Goal: Contribute content: Add original content to the website for others to see

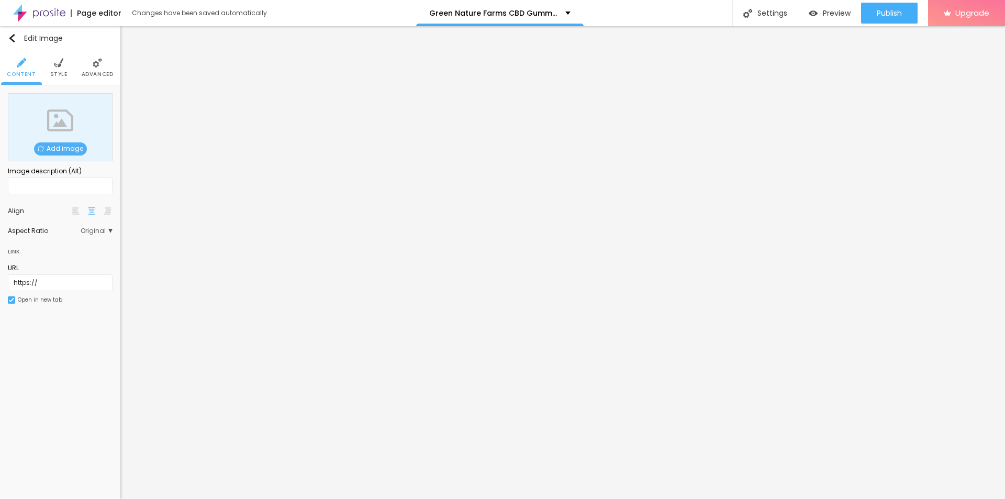
click at [48, 143] on span "Add image" at bounding box center [60, 148] width 53 height 13
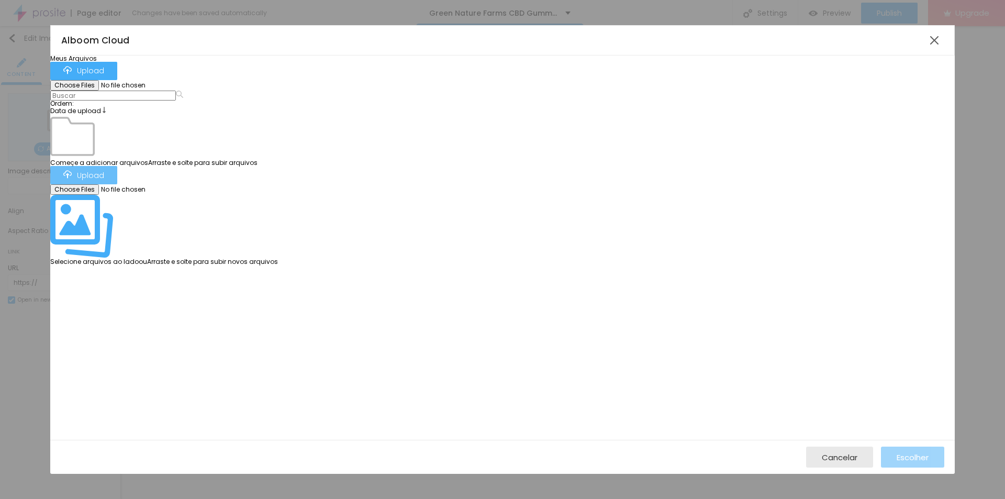
click at [104, 180] on div "Upload" at bounding box center [83, 175] width 41 height 10
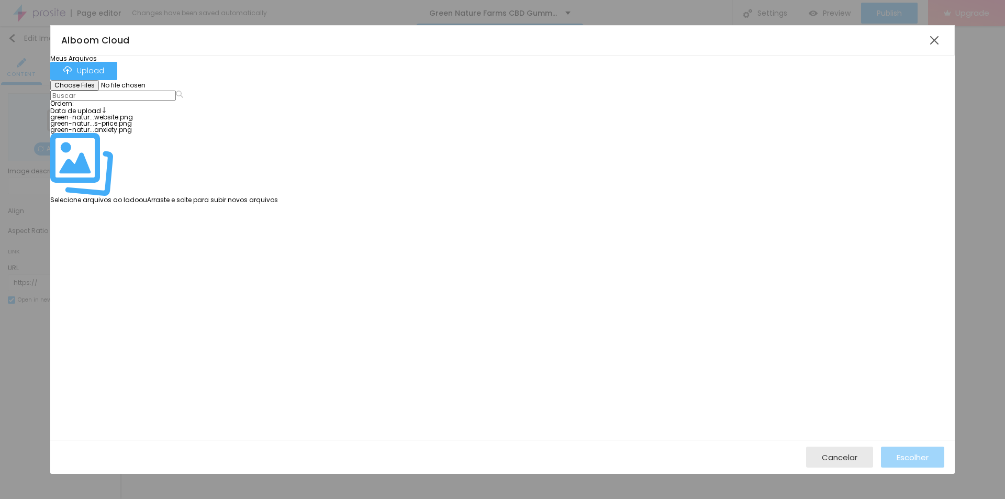
click at [88, 114] on div at bounding box center [164, 114] width 228 height 0
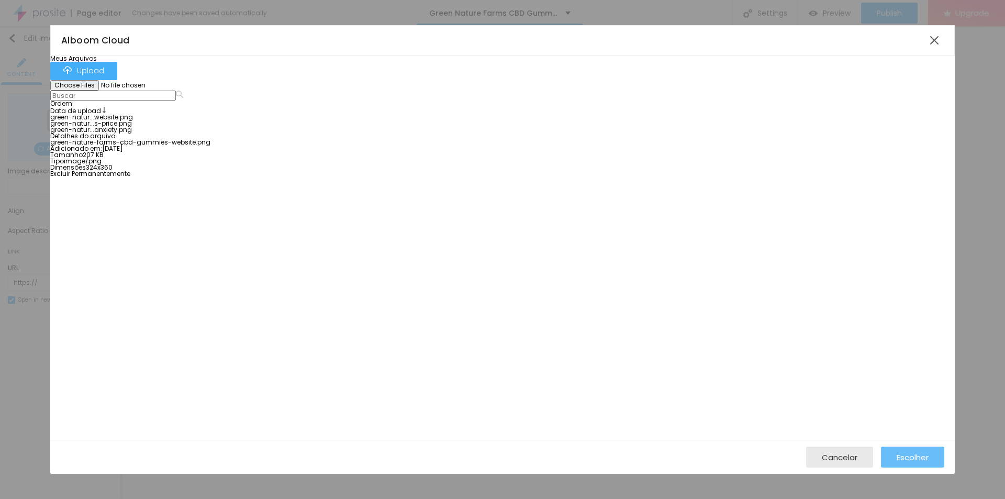
click at [906, 455] on span "Escolher" at bounding box center [913, 457] width 32 height 9
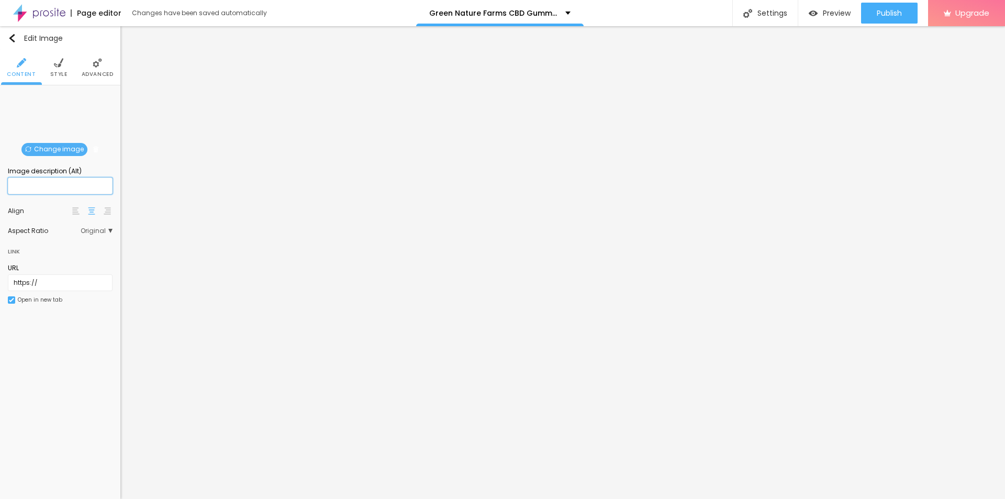
click at [84, 186] on input "text" at bounding box center [60, 185] width 105 height 17
paste input "Green Nature Farms CBD Gummies"
type input "Green Nature Farms CBD Gummies"
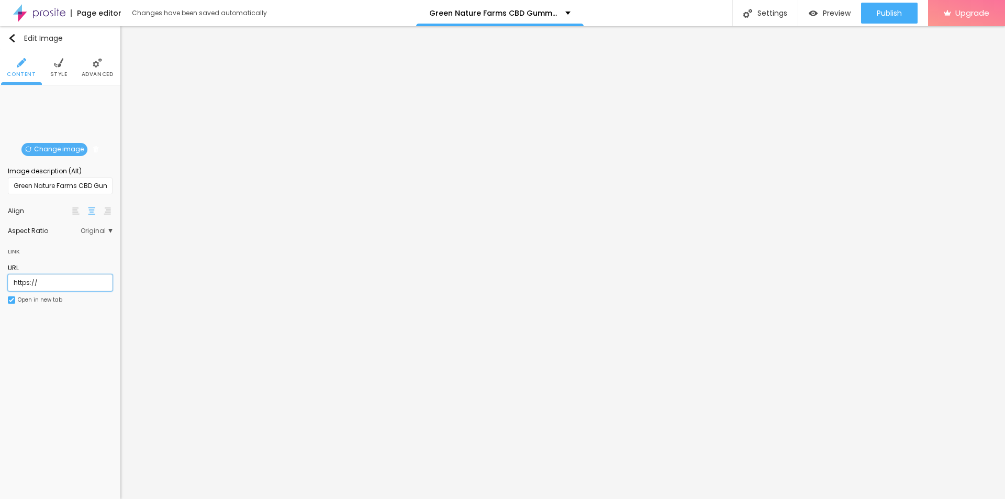
click at [61, 285] on input "https://" at bounding box center [60, 282] width 105 height 17
paste input "[DOMAIN_NAME][URL]"
type input "[URL][DOMAIN_NAME]"
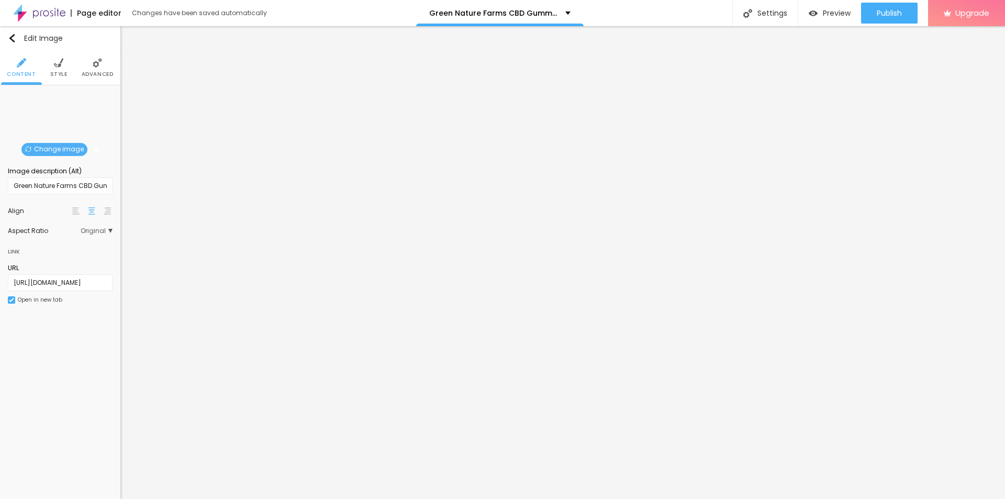
click at [54, 63] on img at bounding box center [58, 62] width 9 height 9
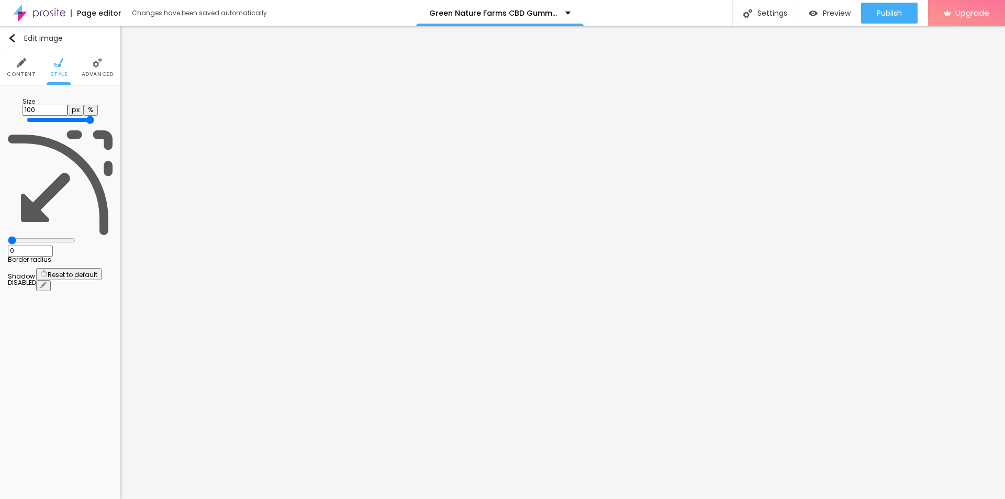
type input "95"
type input "90"
type input "85"
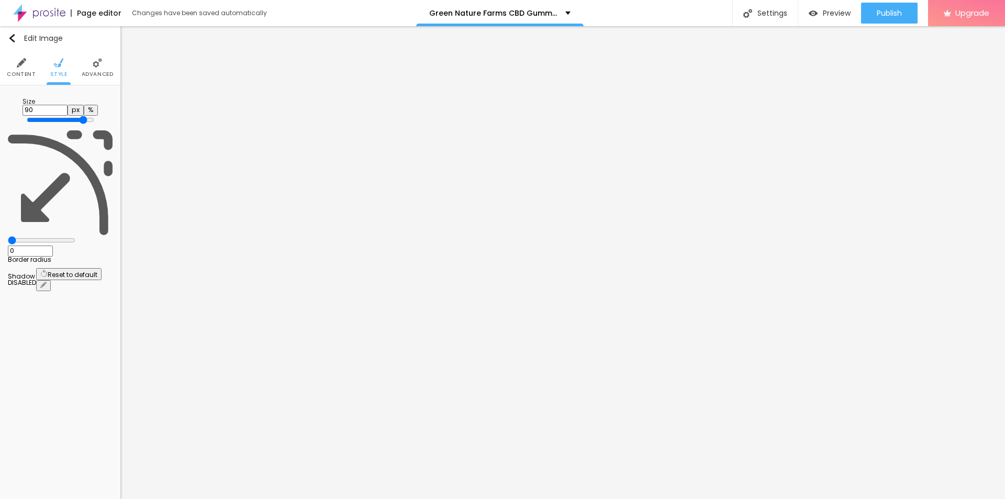
type input "85"
type input "80"
type input "75"
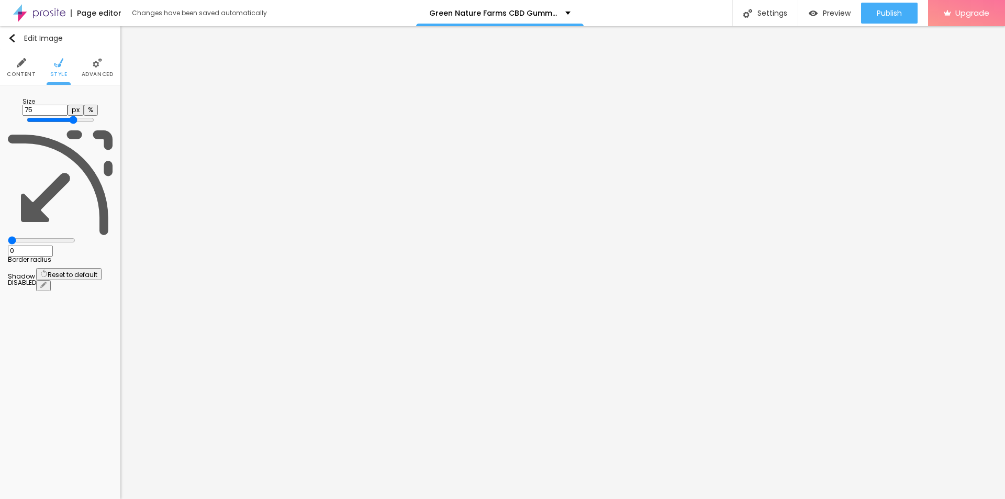
type input "70"
type input "55"
type input "50"
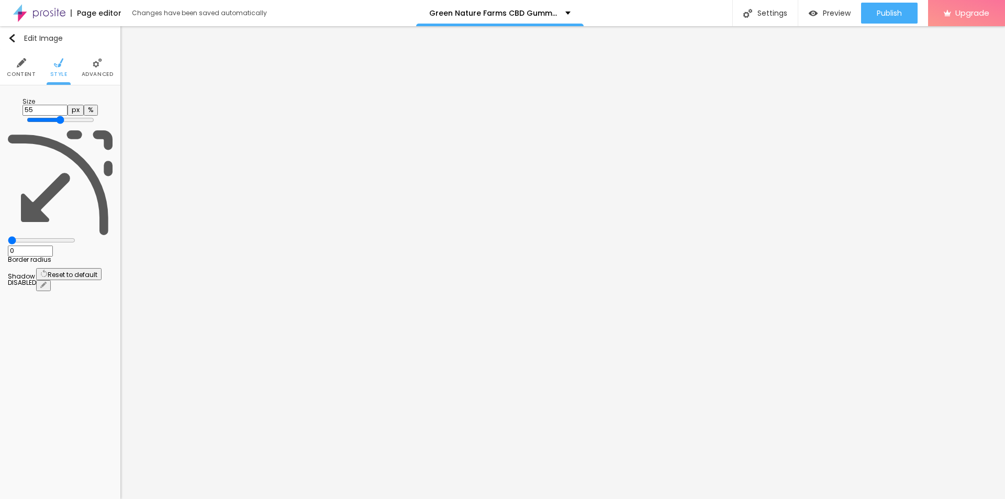
type input "50"
type input "45"
type input "40"
drag, startPoint x: 107, startPoint y: 109, endPoint x: 42, endPoint y: 113, distance: 65.0
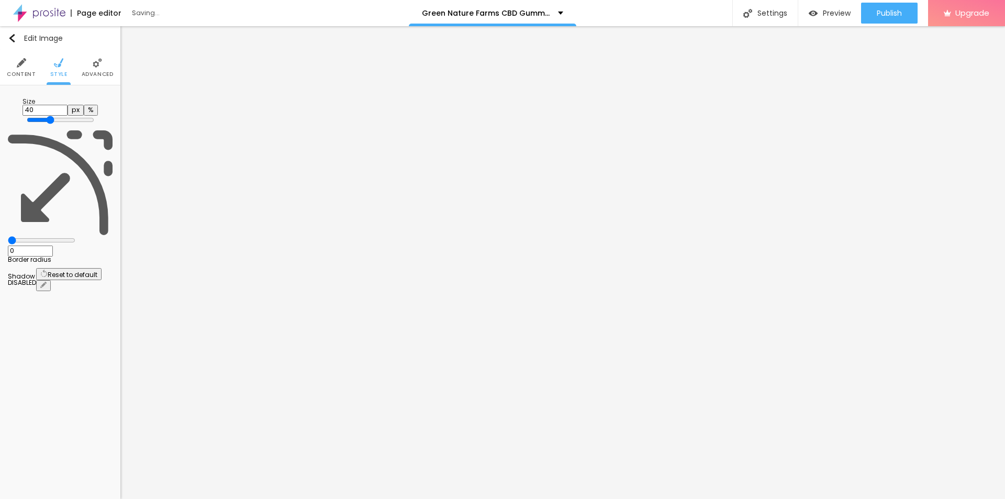
type input "40"
click at [42, 116] on input "range" at bounding box center [61, 120] width 68 height 8
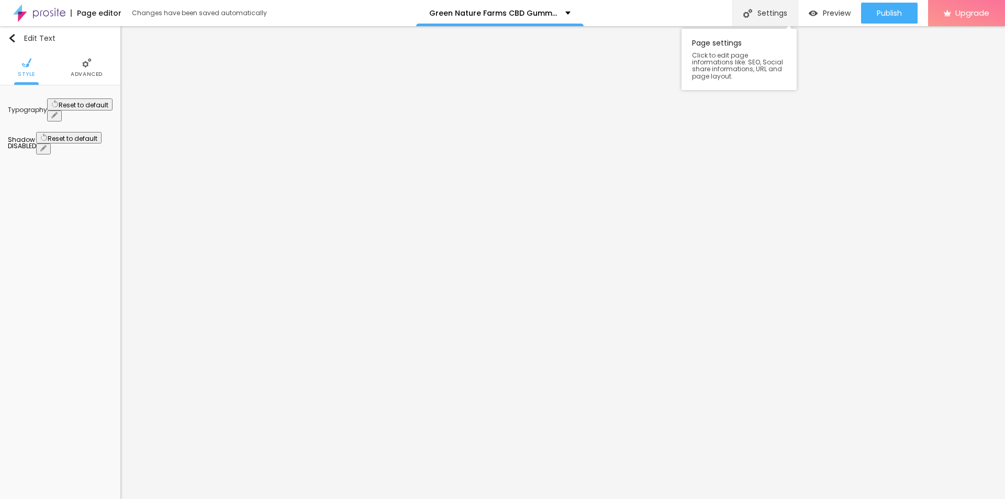
click at [780, 12] on div "Settings" at bounding box center [764, 13] width 65 height 26
paste input "Green Nature Farms CBD Gummies"
drag, startPoint x: 569, startPoint y: 237, endPoint x: 457, endPoint y: 239, distance: 112.1
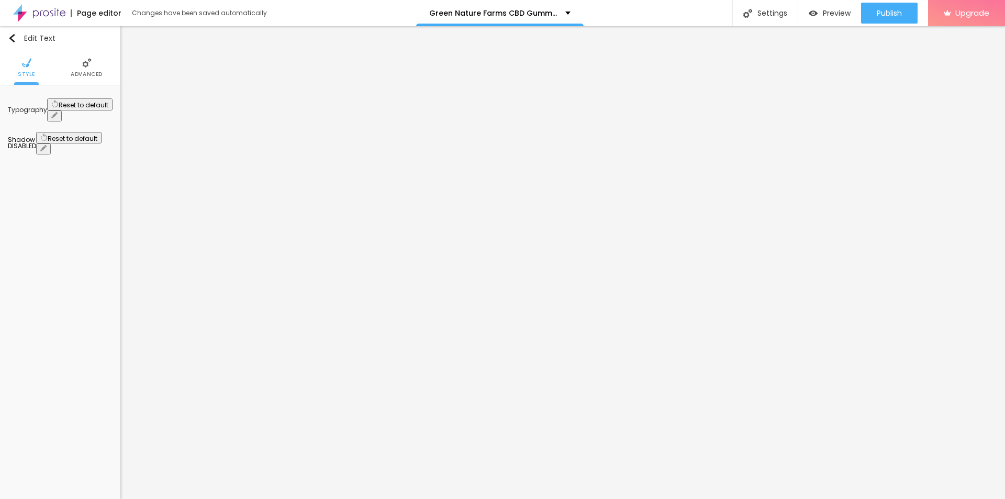
paste input "– What to Know & How They Help"
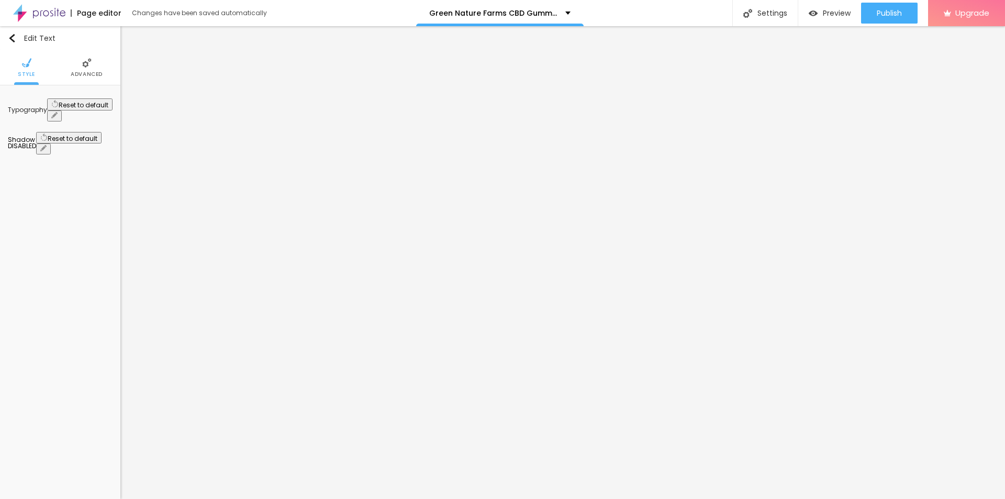
type input "Green Nature Farms CBD Gummies -What to Know & How They Help"
paste textarea "Green Nature Farms CBD Gummies are made with pure hemp extract to ease stress, …"
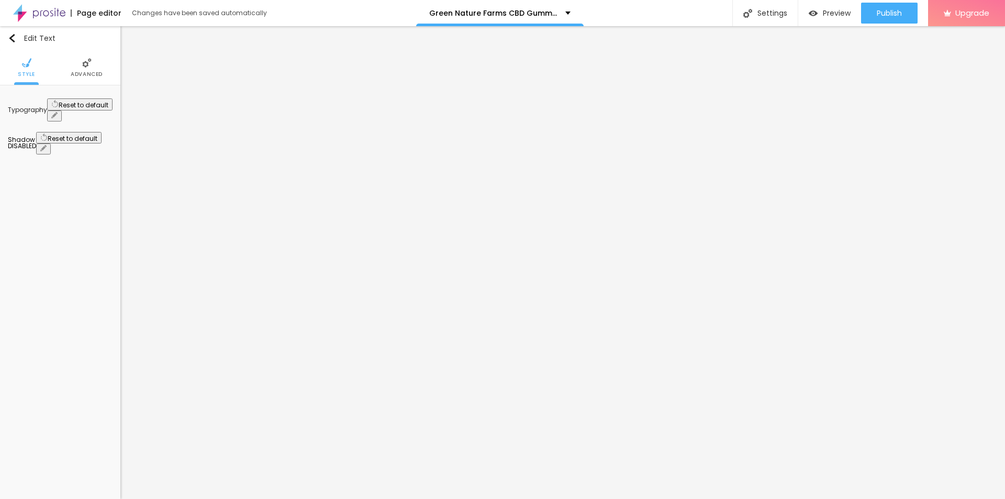
scroll to position [15, 0]
type textarea "Green Nature Farms CBD Gummies are made with pure hemp extract to ease stress, …"
paste textarea "#GreenNatureFarmsCBDGummies, #GreenNatureFarmsCBDGummiesReviews, #GreenNatureFa…"
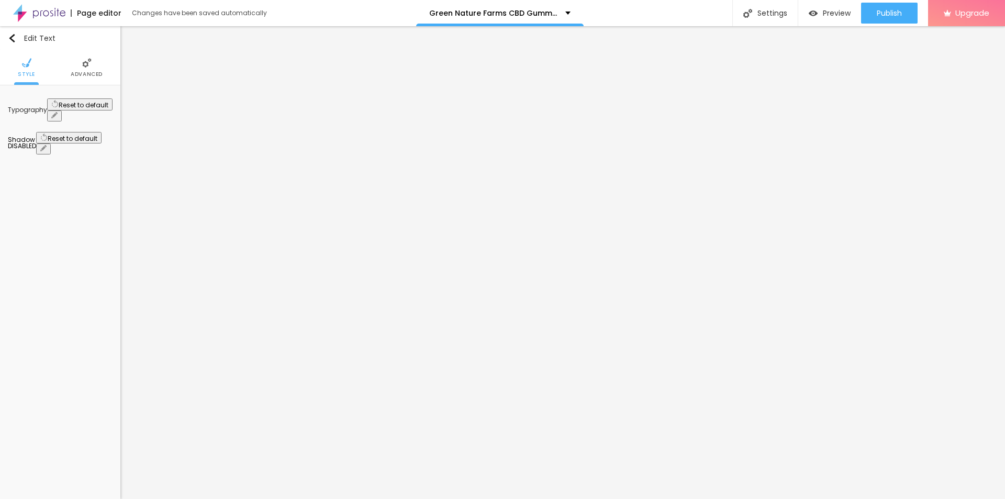
type textarea "#GreenNatureFarmsCBDGummies, #GreenNatureFarmsCBDGummiesReviews, #GreenNatureFa…"
click at [881, 13] on span "Publish" at bounding box center [889, 13] width 25 height 8
click at [891, 13] on span "Publish" at bounding box center [889, 13] width 25 height 8
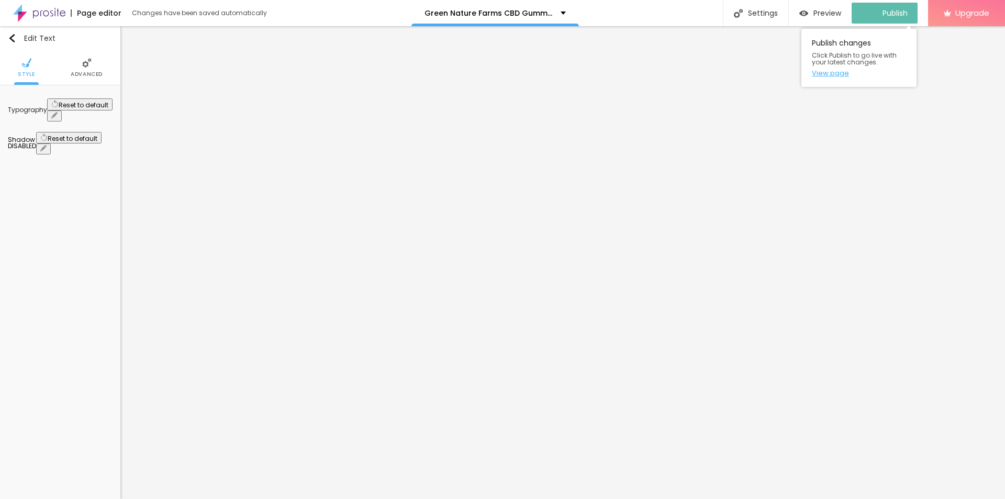
click at [830, 72] on link "View page" at bounding box center [859, 73] width 94 height 7
